Goal: Find specific page/section

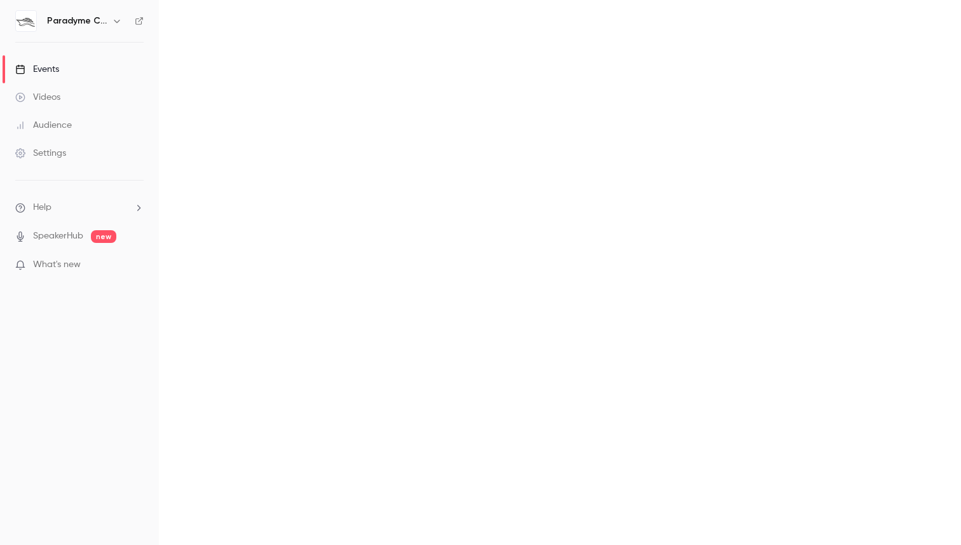
click at [66, 74] on link "Events" at bounding box center [79, 69] width 159 height 28
click at [29, 67] on div "Events" at bounding box center [37, 69] width 44 height 13
